Goal: Task Accomplishment & Management: Manage account settings

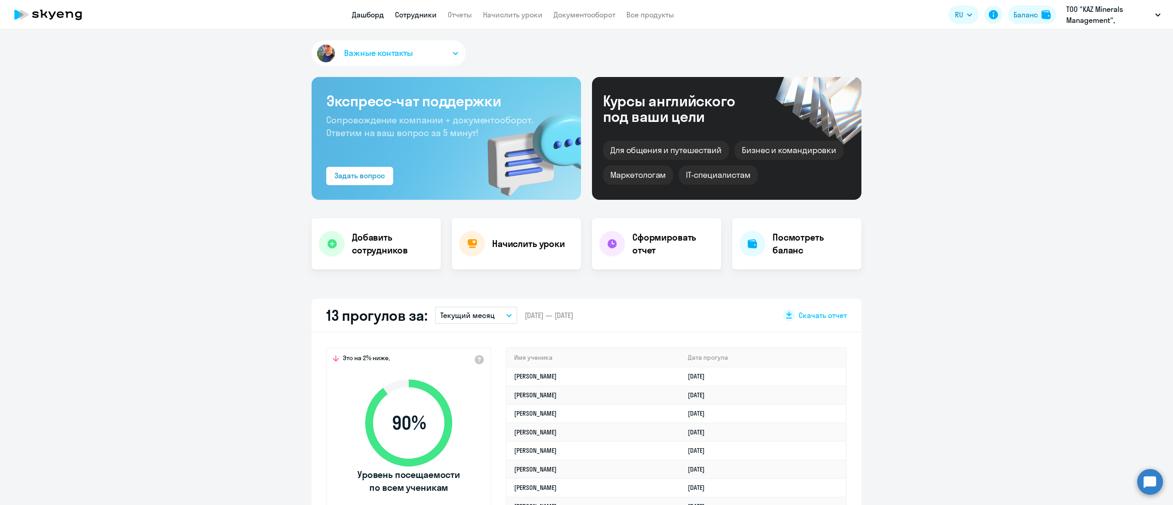
click at [420, 15] on link "Сотрудники" at bounding box center [416, 14] width 42 height 9
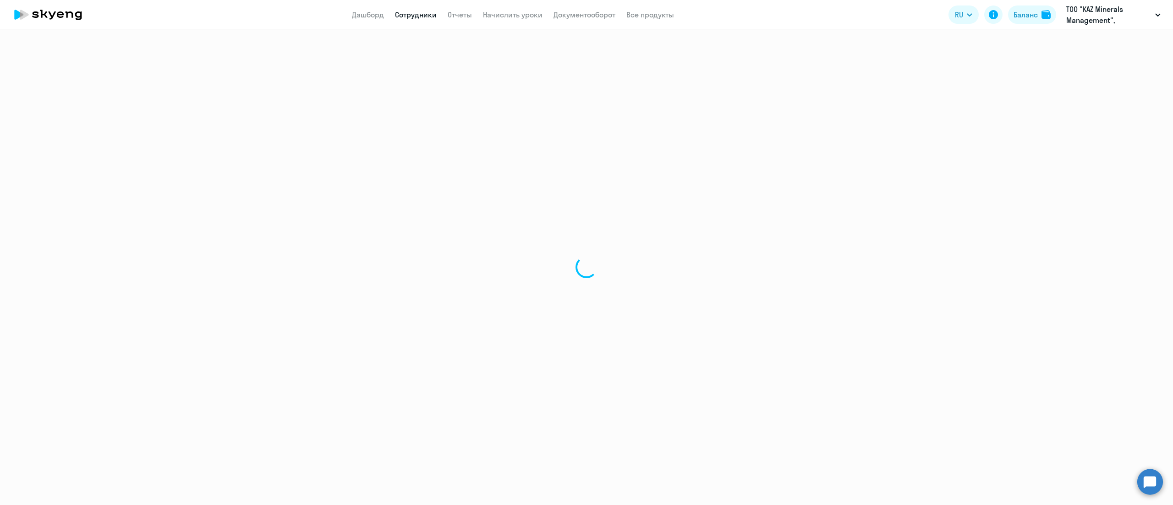
select select "30"
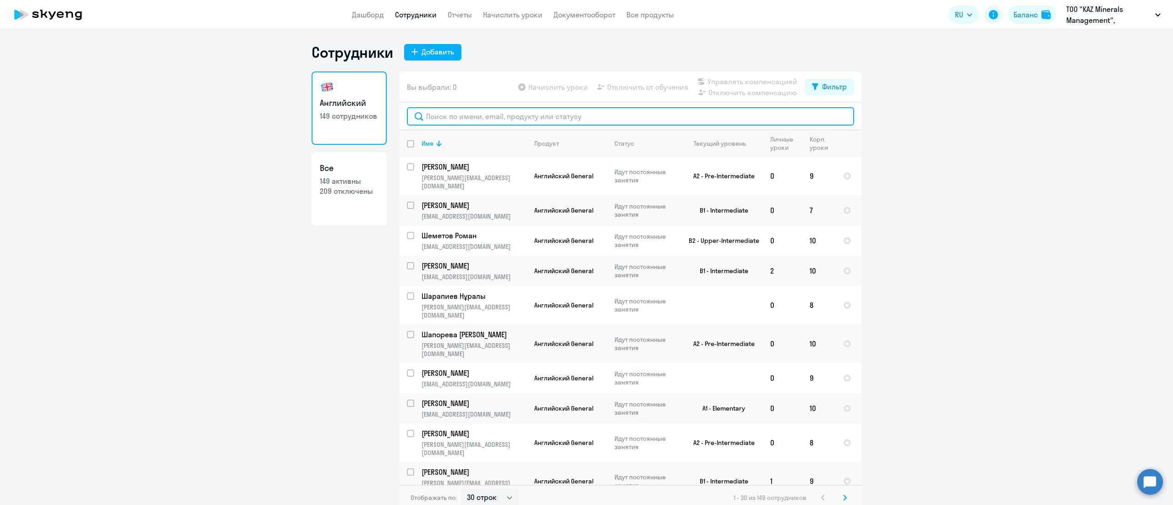
click at [509, 119] on input "text" at bounding box center [630, 116] width 447 height 18
paste input "Асатова"
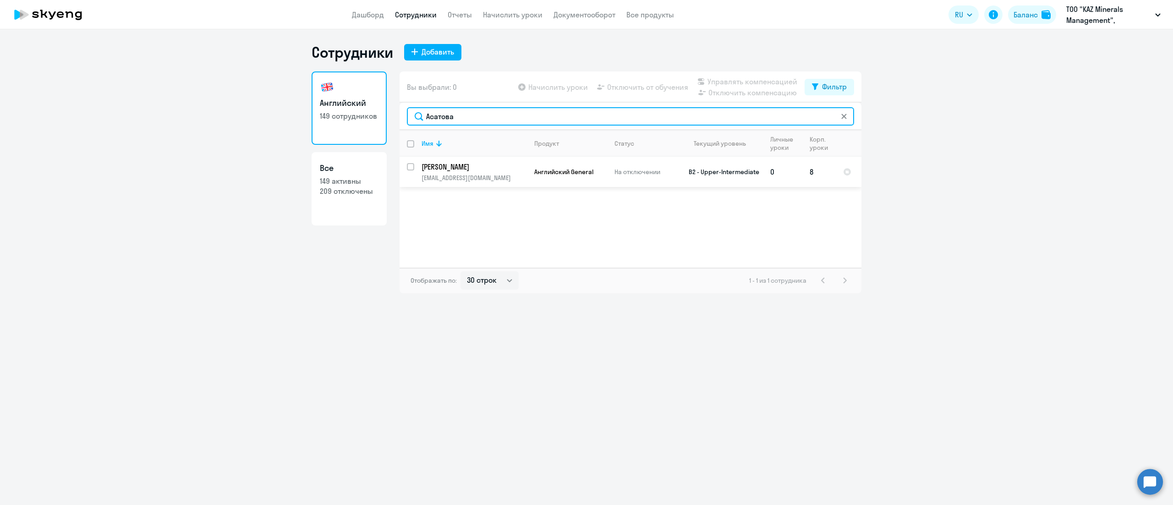
type input "Асатова"
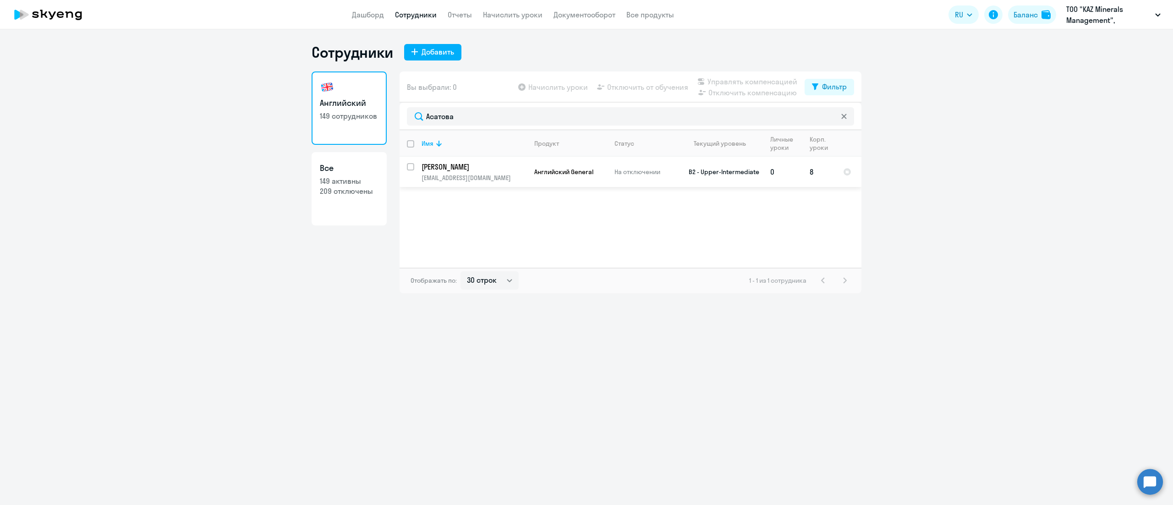
click at [535, 168] on span "Английский General" at bounding box center [563, 172] width 59 height 8
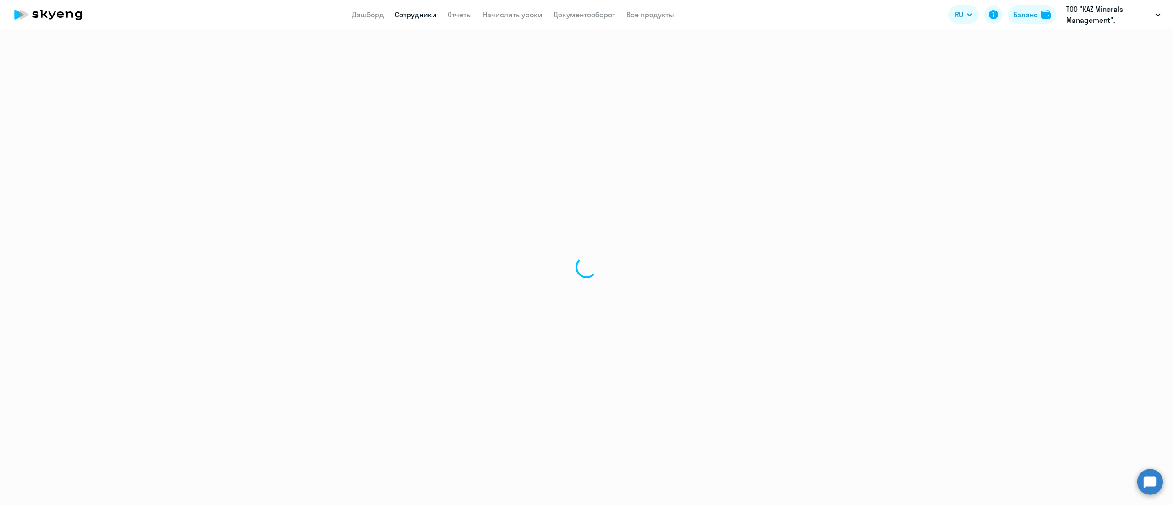
select select "english"
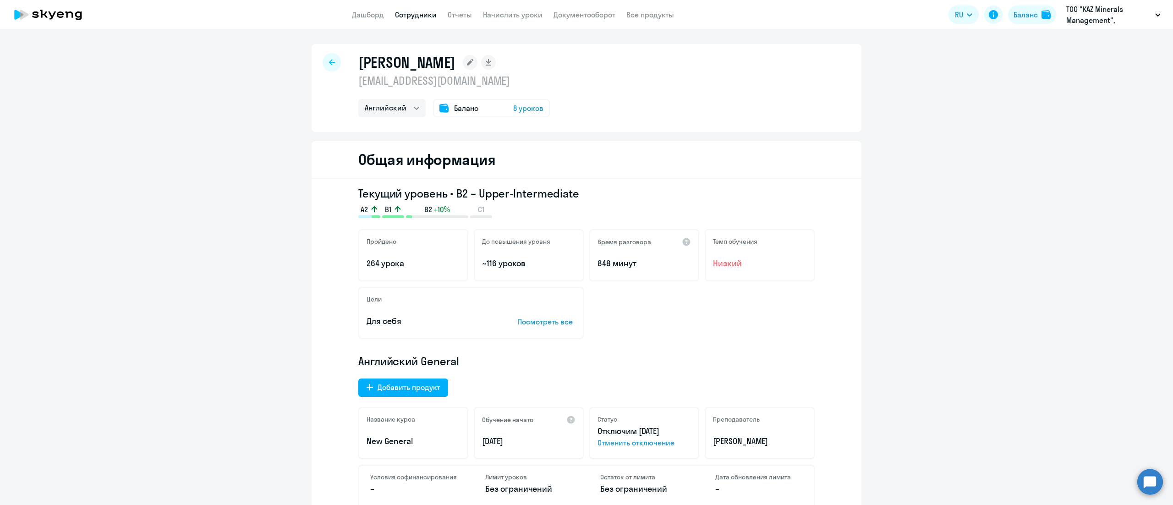
scroll to position [92, 0]
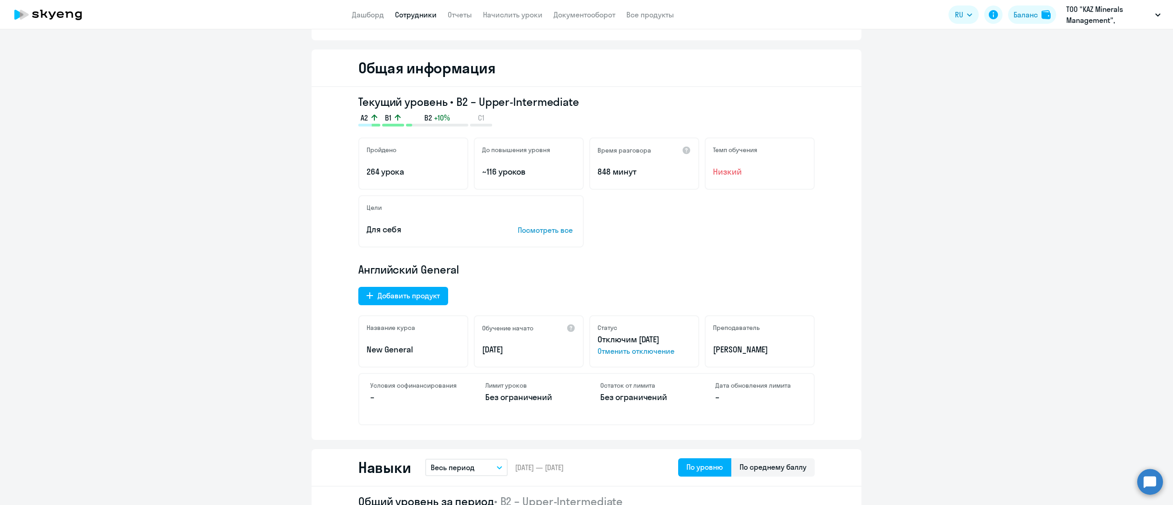
click at [617, 352] on span "Отменить отключение" at bounding box center [643, 350] width 93 height 11
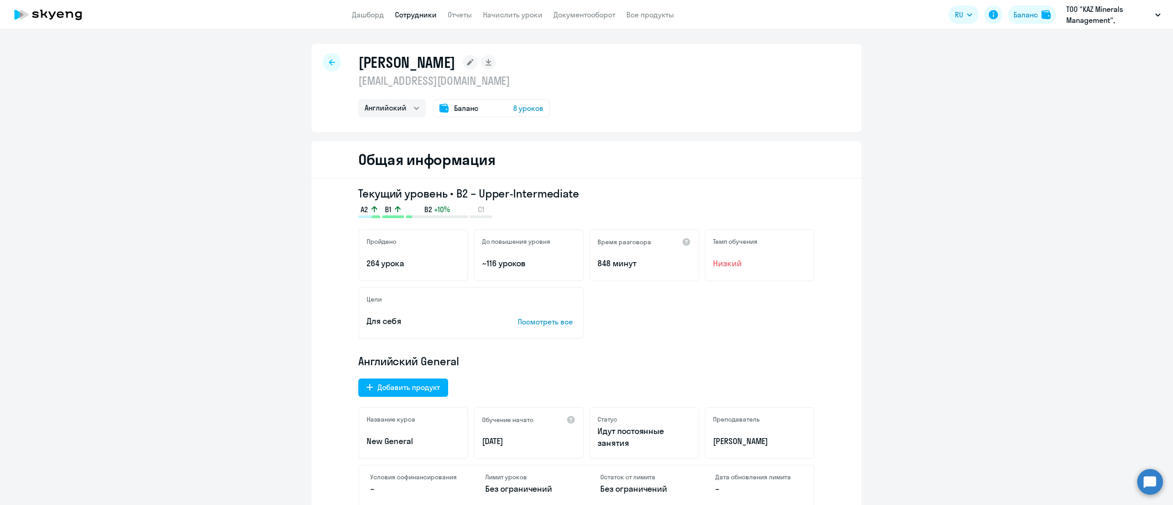
click at [328, 67] on div at bounding box center [332, 62] width 18 height 18
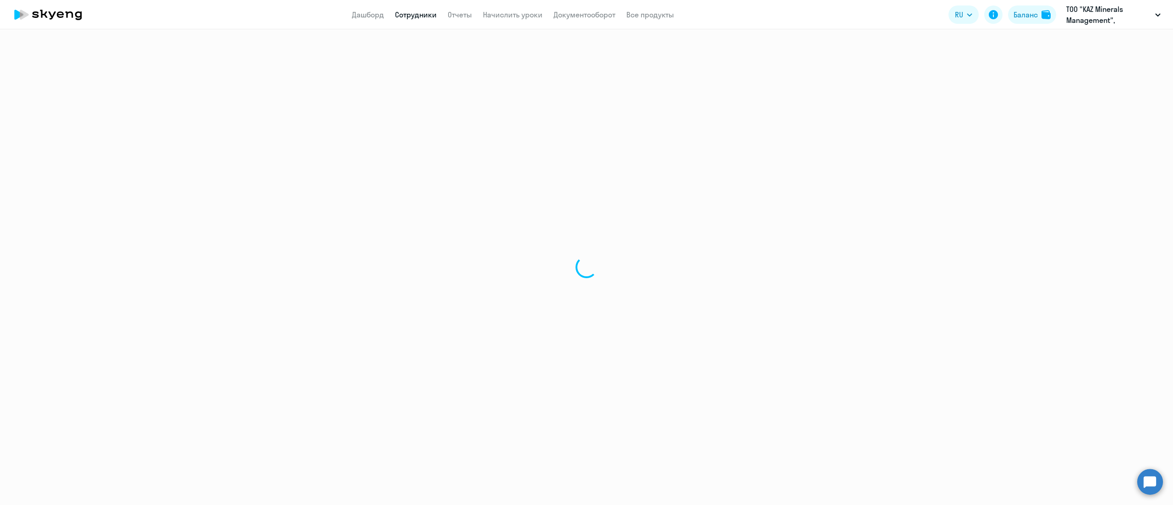
select select "30"
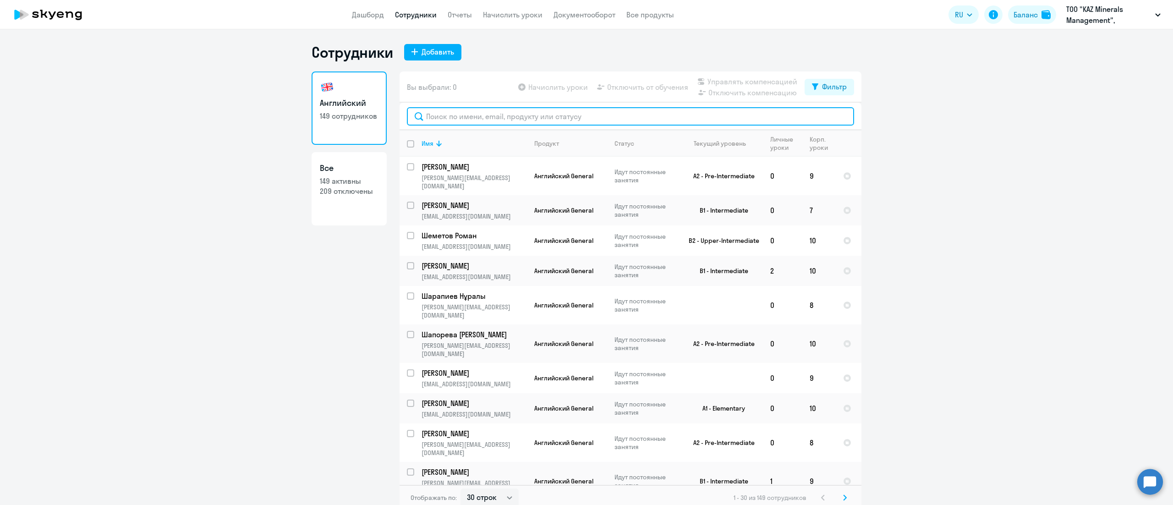
click at [543, 117] on input "text" at bounding box center [630, 116] width 447 height 18
paste input "Сабденов"
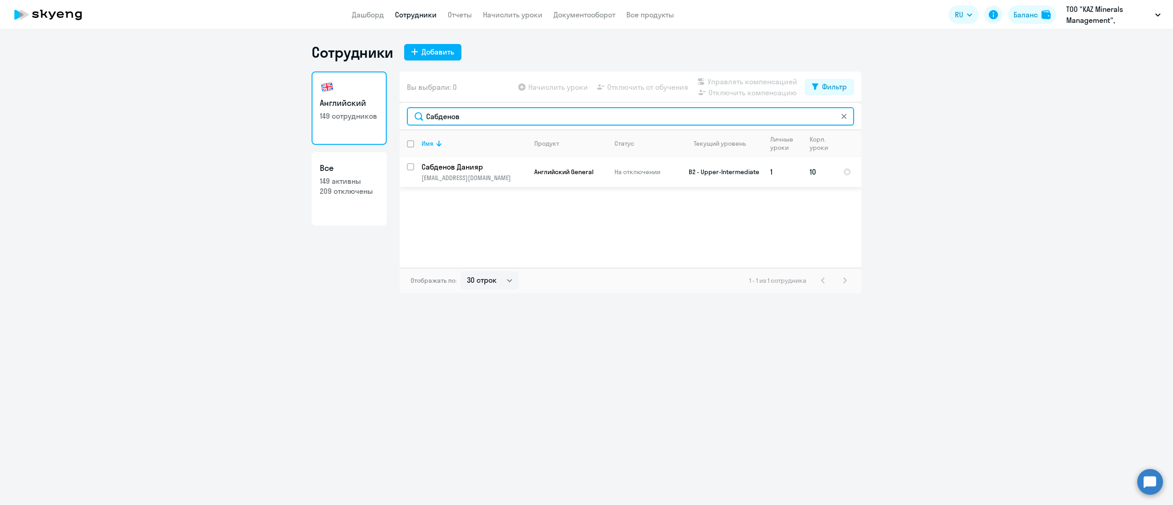
type input "Сабденов"
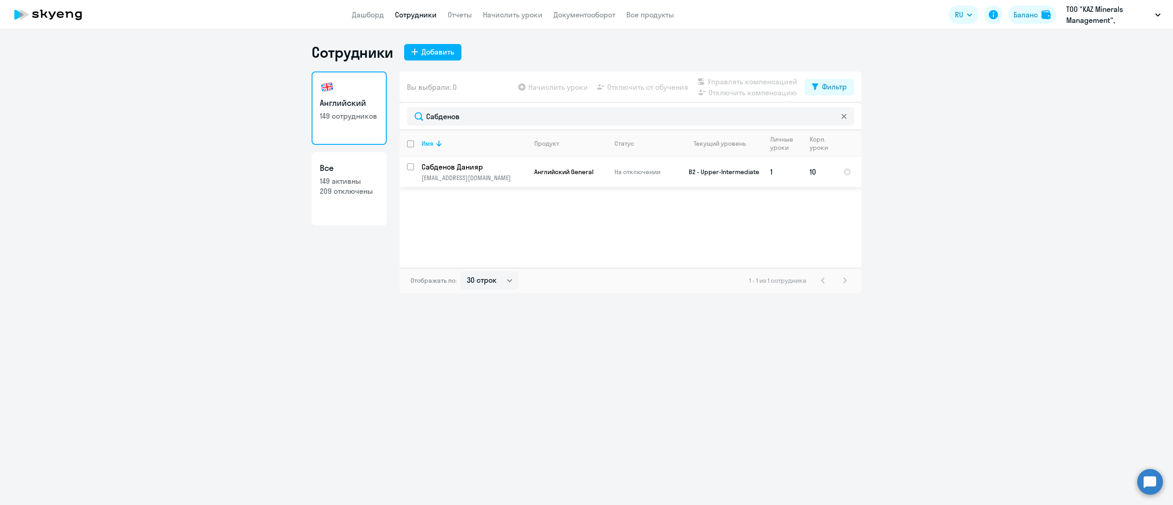
click at [410, 168] on input "select row 13575168" at bounding box center [416, 172] width 18 height 18
checkbox input "true"
click at [636, 172] on p "На отключении" at bounding box center [645, 172] width 63 height 8
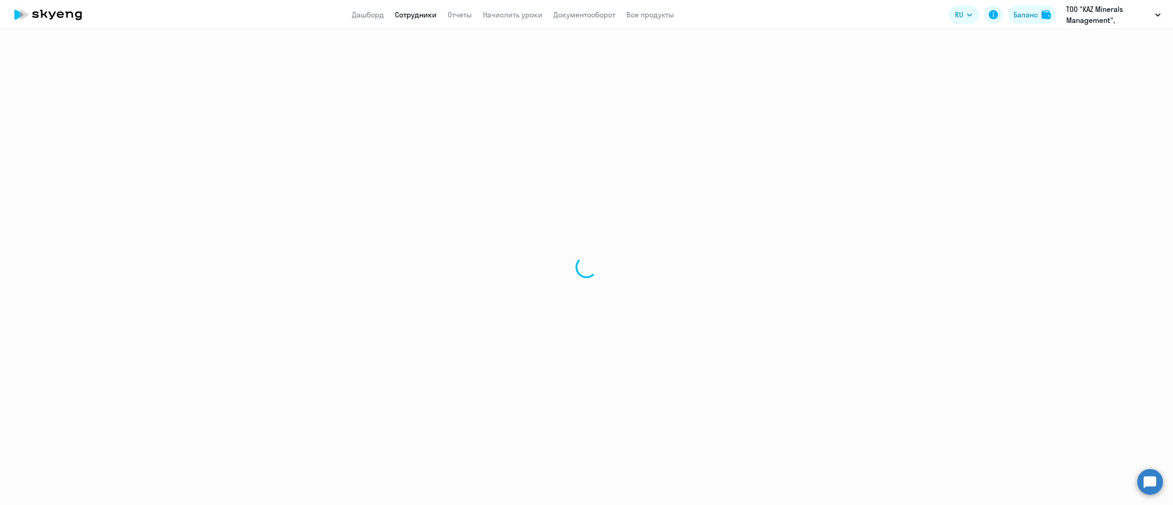
select select "english"
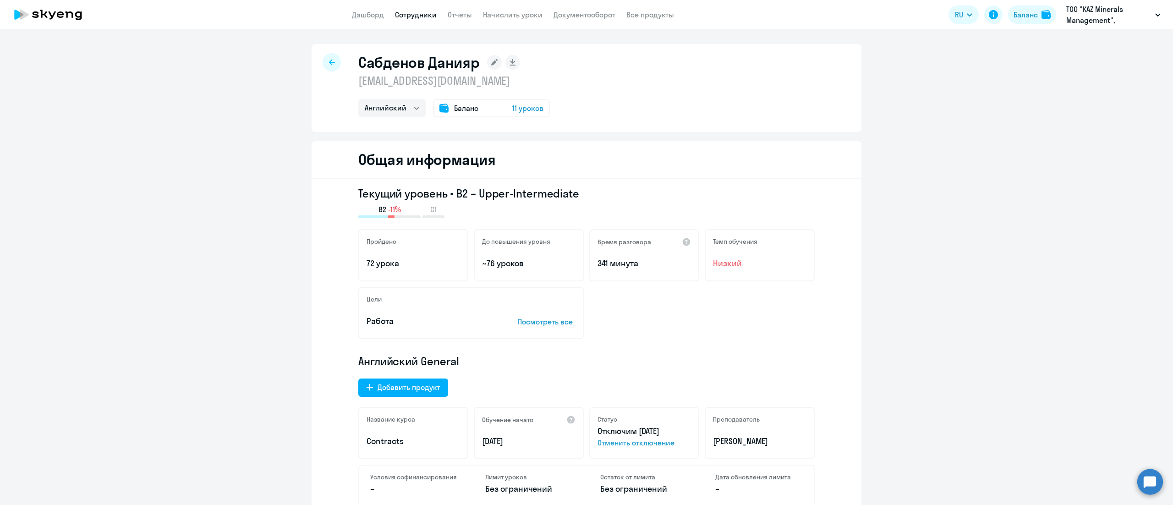
click at [633, 444] on span "Отменить отключение" at bounding box center [643, 442] width 93 height 11
